Goal: Complete application form

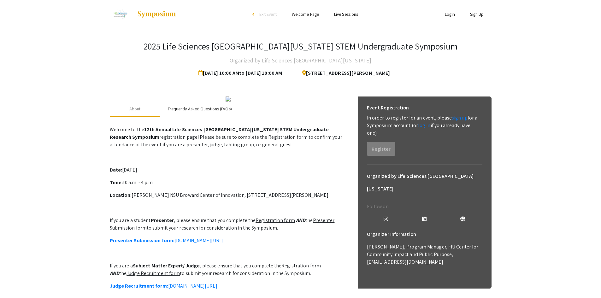
click at [187, 112] on div "Frequently Asked Questions (FAQs)" at bounding box center [200, 109] width 64 height 7
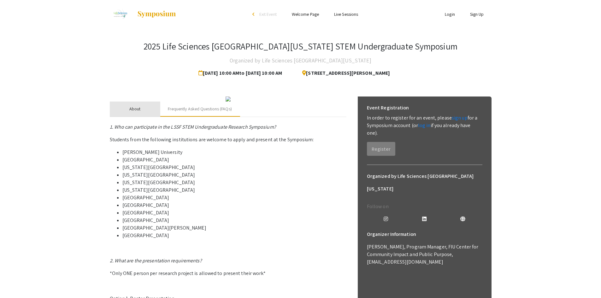
click at [147, 117] on div "About" at bounding box center [135, 109] width 50 height 15
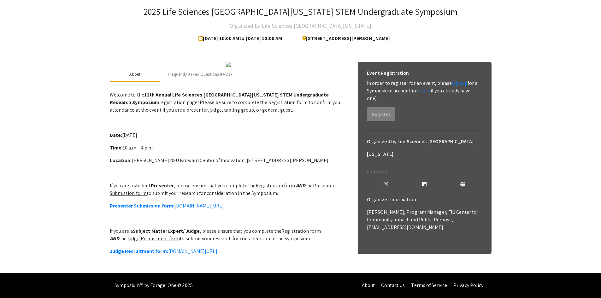
scroll to position [100, 0]
click at [224, 202] on link "Presenter Submission form: [DOMAIN_NAME][URL]" at bounding box center [167, 205] width 114 height 7
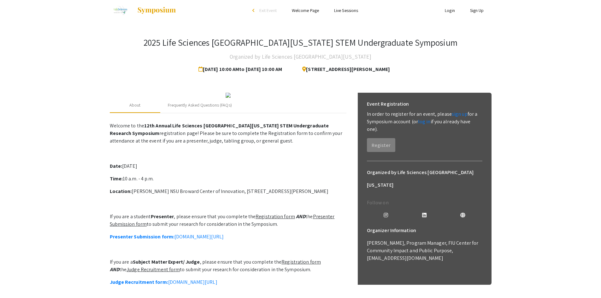
scroll to position [0, 0]
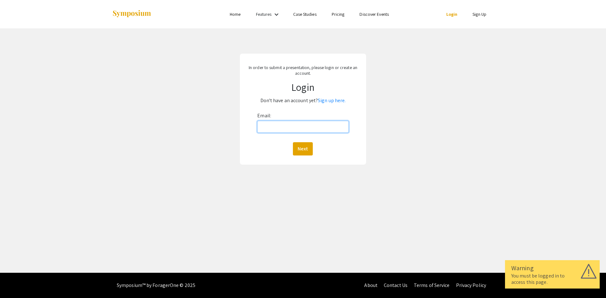
click at [271, 124] on input "Email:" at bounding box center [302, 127] width 91 height 12
type input "[EMAIL_ADDRESS][DOMAIN_NAME]"
click at [303, 147] on button "Next" at bounding box center [303, 148] width 20 height 13
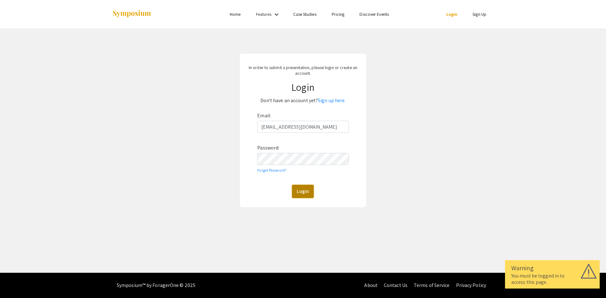
click at [296, 190] on button "Login" at bounding box center [303, 191] width 22 height 13
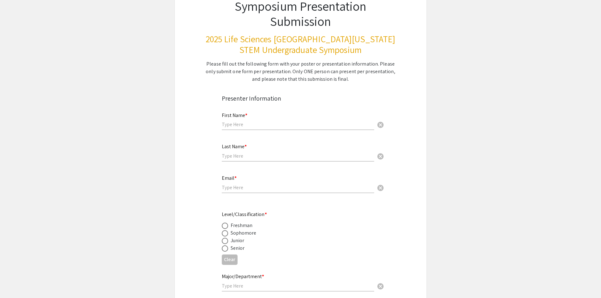
scroll to position [63, 0]
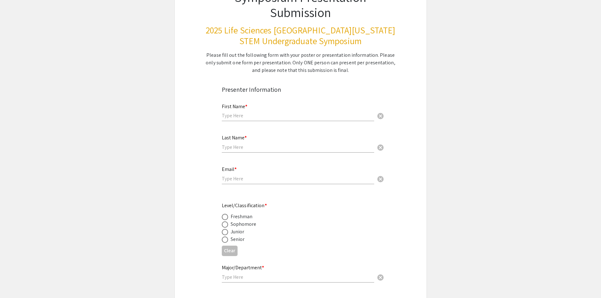
click at [264, 119] on input "text" at bounding box center [298, 115] width 152 height 7
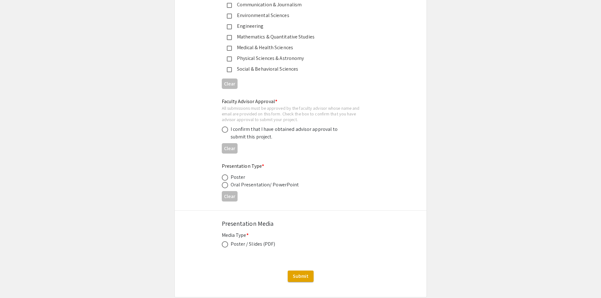
scroll to position [912, 0]
